Goal: Task Accomplishment & Management: Use online tool/utility

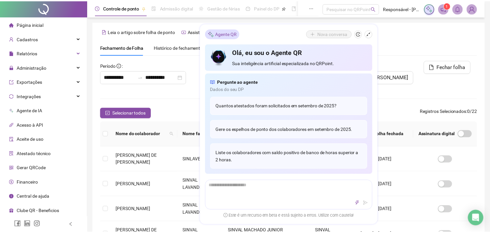
scroll to position [17, 0]
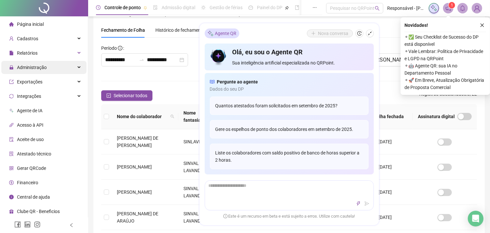
click at [34, 65] on span "Administração" at bounding box center [32, 67] width 30 height 5
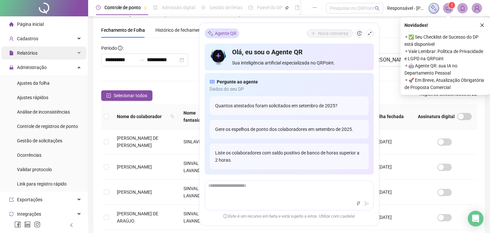
click at [35, 51] on span "Relatórios" at bounding box center [27, 52] width 21 height 5
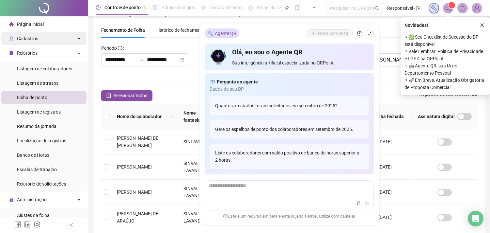
click at [33, 40] on span "Cadastros" at bounding box center [27, 38] width 21 height 5
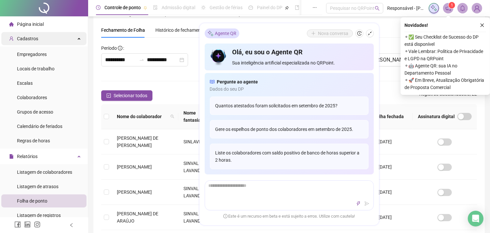
click at [33, 40] on span "Cadastros" at bounding box center [27, 38] width 21 height 5
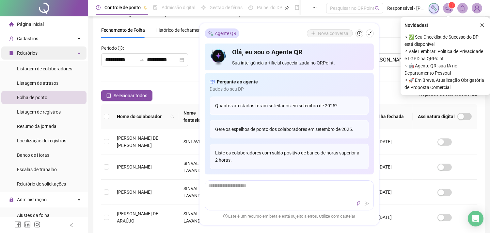
click at [41, 56] on div "Relatórios" at bounding box center [43, 52] width 85 height 13
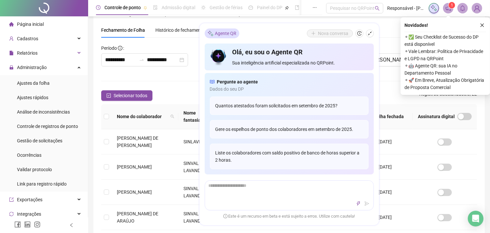
click at [44, 75] on ul "Ajustes da folha Ajustes rápidos Análise de inconsistências Controle de registr…" at bounding box center [44, 133] width 88 height 116
click at [44, 83] on span "Ajustes da folha" at bounding box center [33, 82] width 33 height 5
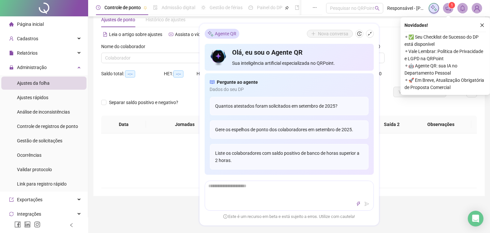
type input "**********"
click at [164, 164] on div "Não há dados Não há dados" at bounding box center [289, 160] width 360 height 23
click at [368, 30] on button "button" at bounding box center [370, 34] width 8 height 8
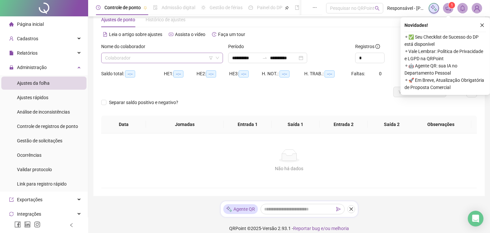
click at [135, 53] on input "search" at bounding box center [159, 58] width 108 height 10
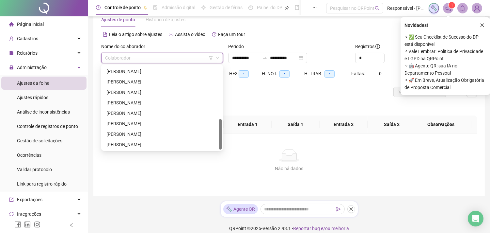
scroll to position [146, 0]
click at [138, 133] on div "[PERSON_NAME]" at bounding box center [161, 133] width 111 height 7
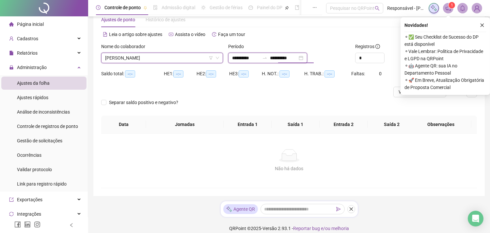
click at [278, 55] on input "**********" at bounding box center [283, 57] width 27 height 7
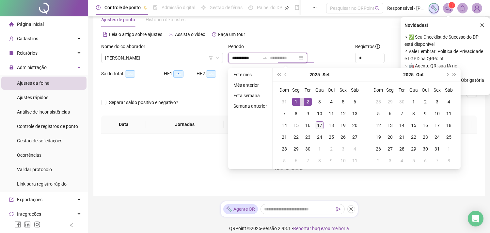
type input "**********"
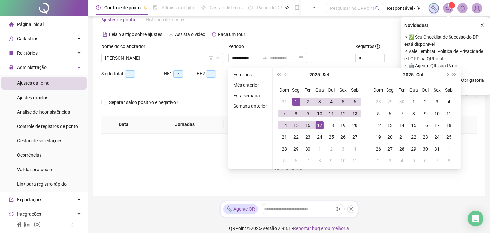
click at [316, 123] on div "17" at bounding box center [320, 125] width 8 height 8
type input "**********"
click at [483, 25] on icon "close" at bounding box center [482, 25] width 5 height 5
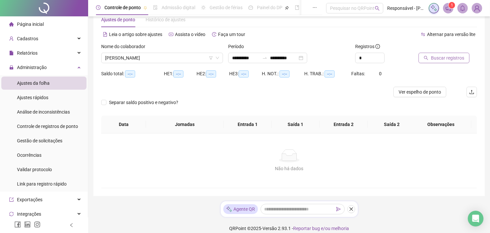
click at [440, 61] on span "Buscar registros" at bounding box center [447, 57] width 33 height 7
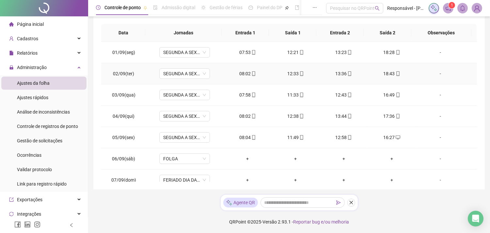
scroll to position [0, 0]
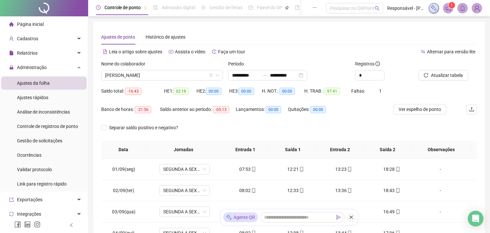
click at [443, 76] on span "Atualizar tabela" at bounding box center [447, 75] width 32 height 7
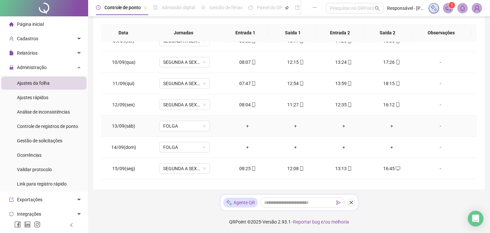
scroll to position [221, 0]
